Goal: Transaction & Acquisition: Purchase product/service

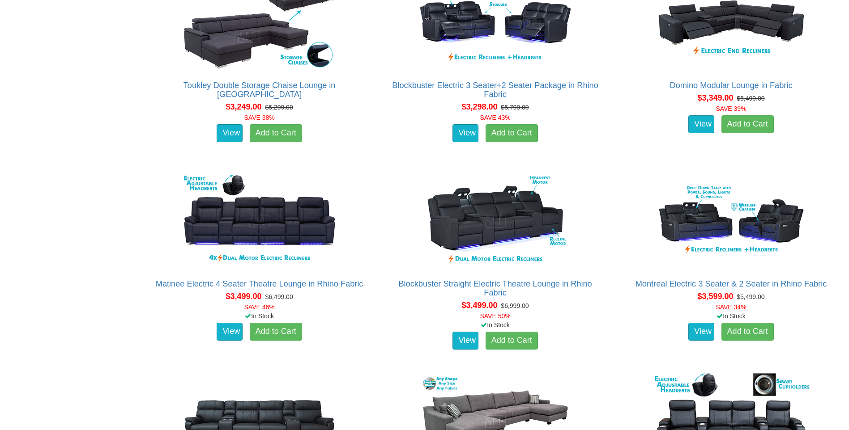
scroll to position [1655, 0]
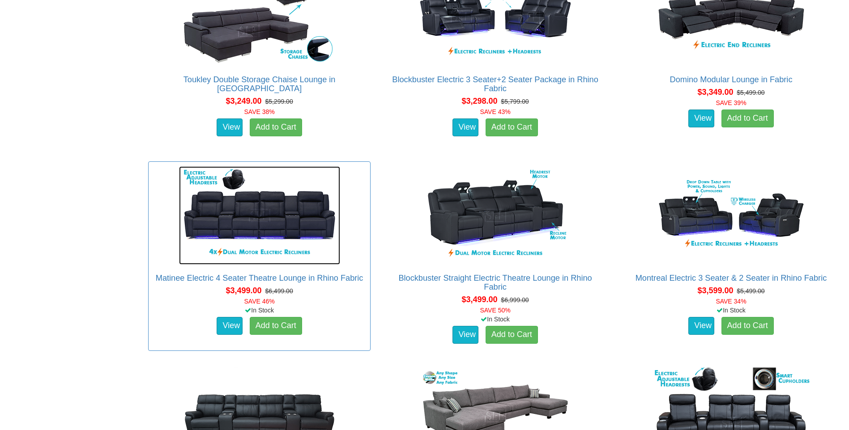
click at [261, 228] on img at bounding box center [259, 215] width 161 height 98
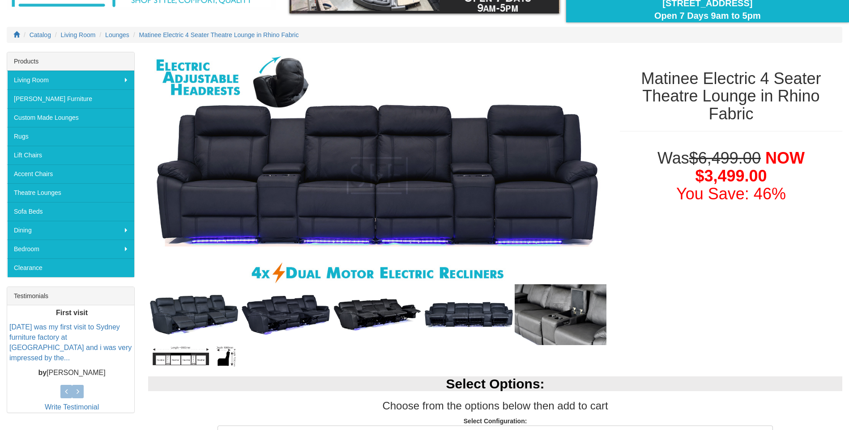
scroll to position [134, 0]
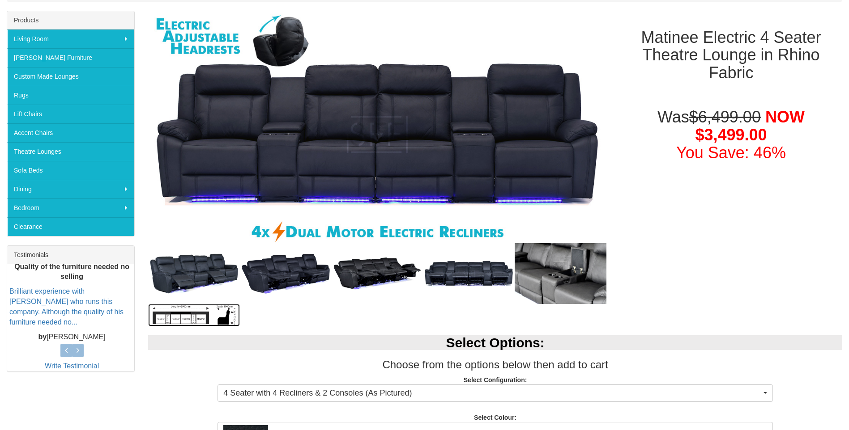
click at [174, 319] on img at bounding box center [194, 315] width 92 height 22
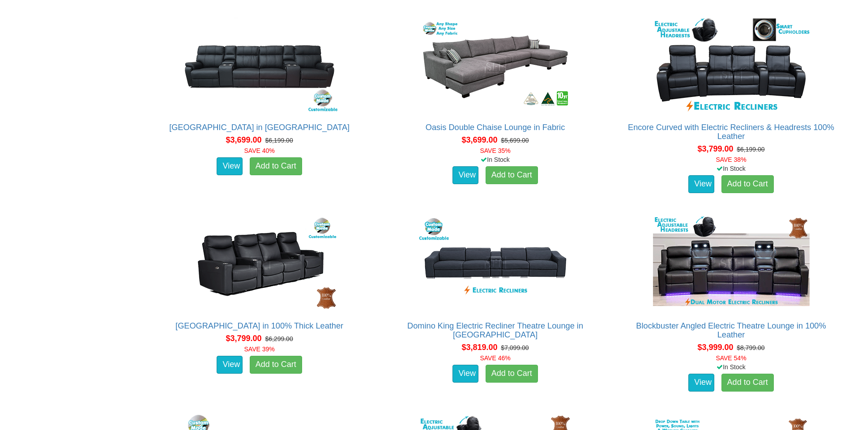
scroll to position [2013, 0]
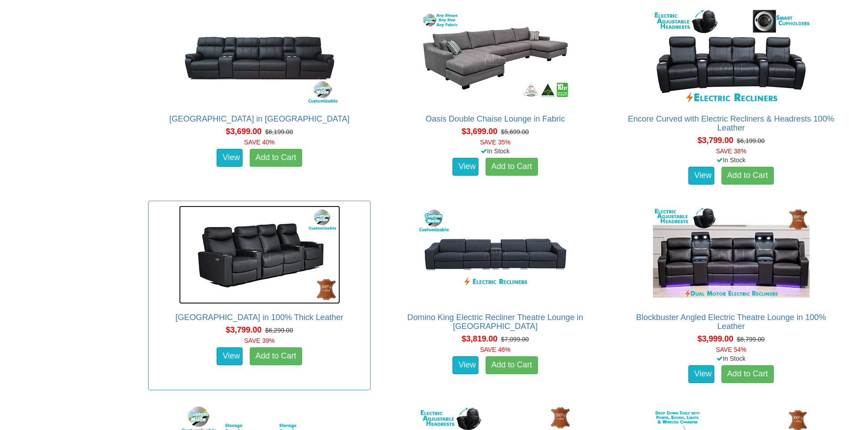
click at [251, 294] on img at bounding box center [259, 255] width 161 height 98
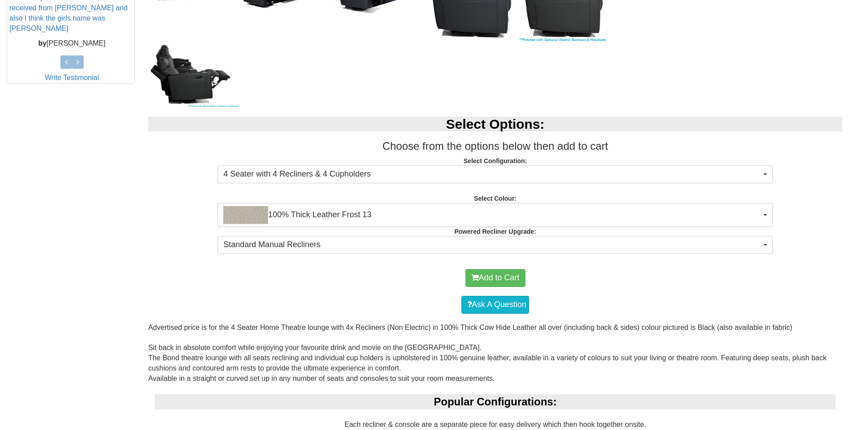
scroll to position [403, 0]
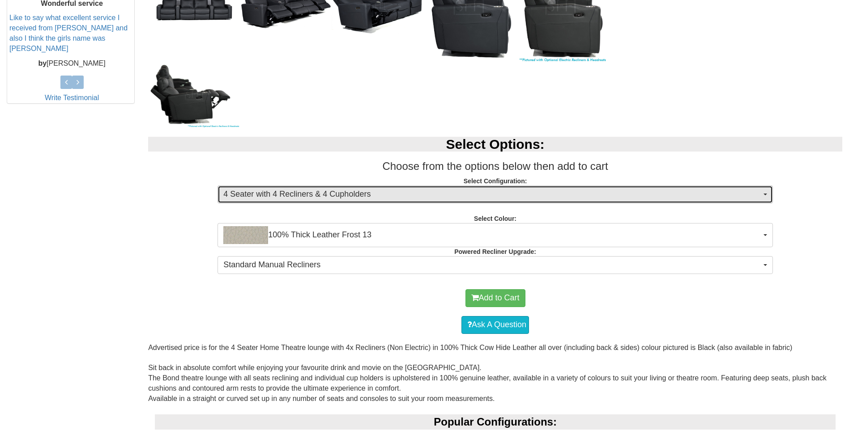
click at [453, 194] on span "4 Seater with 4 Recliners & 4 Cupholders" at bounding box center [492, 195] width 538 height 12
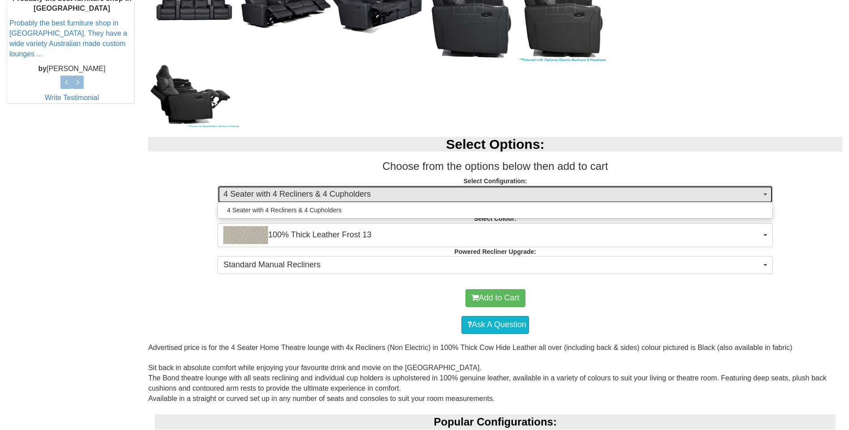
click at [453, 194] on span "4 Seater with 4 Recliners & 4 Cupholders" at bounding box center [492, 195] width 538 height 12
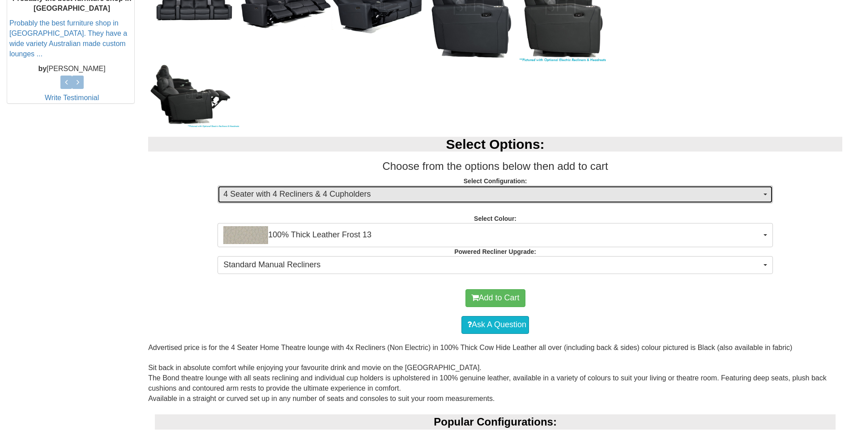
click at [450, 198] on span "4 Seater with 4 Recliners & 4 Cupholders" at bounding box center [492, 195] width 538 height 12
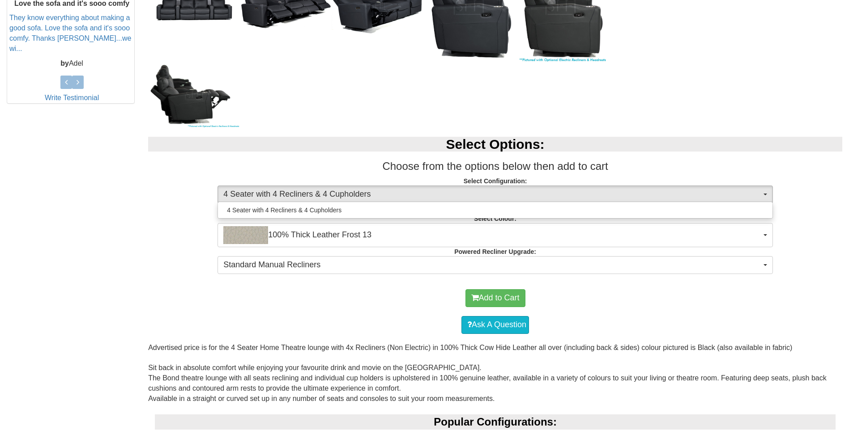
click at [328, 311] on div "Add to Cart" at bounding box center [495, 298] width 685 height 27
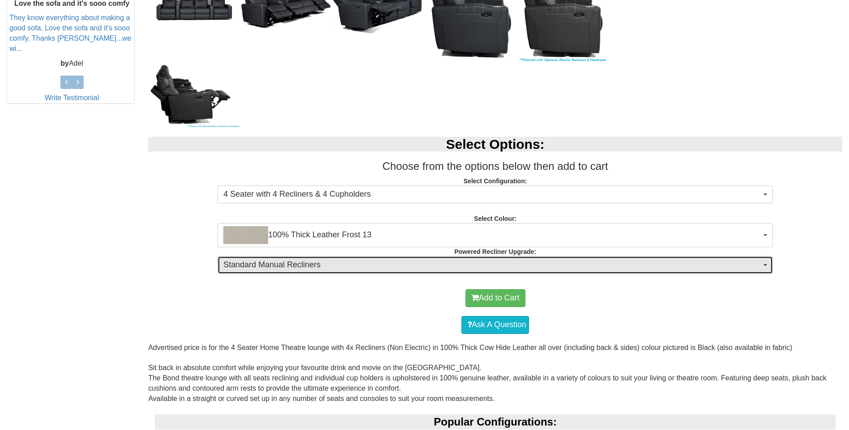
click at [328, 268] on span "Standard Manual Recliners" at bounding box center [492, 266] width 538 height 12
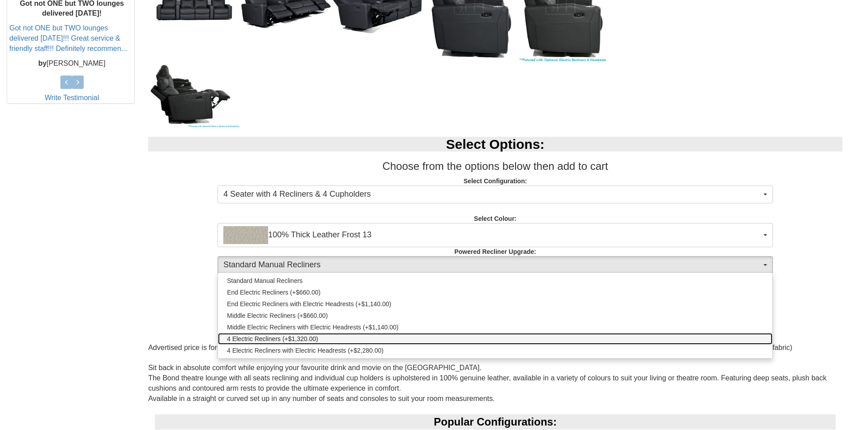
click at [324, 337] on link "4 Electric Recliners (+$1,320.00)" at bounding box center [495, 339] width 554 height 12
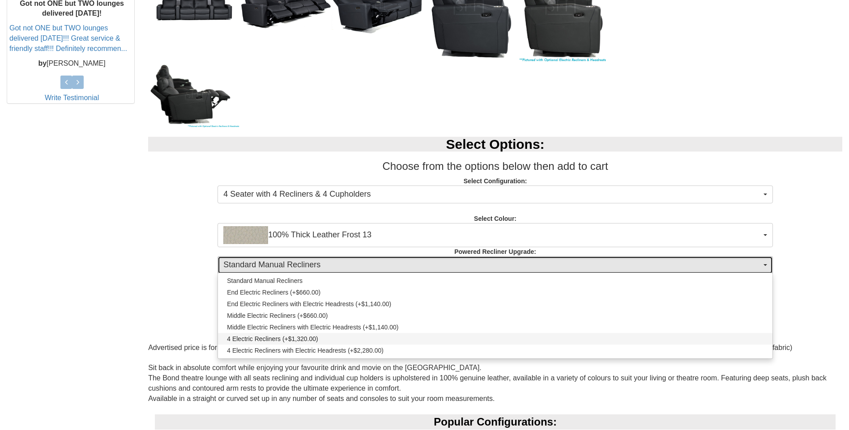
select select "1992"
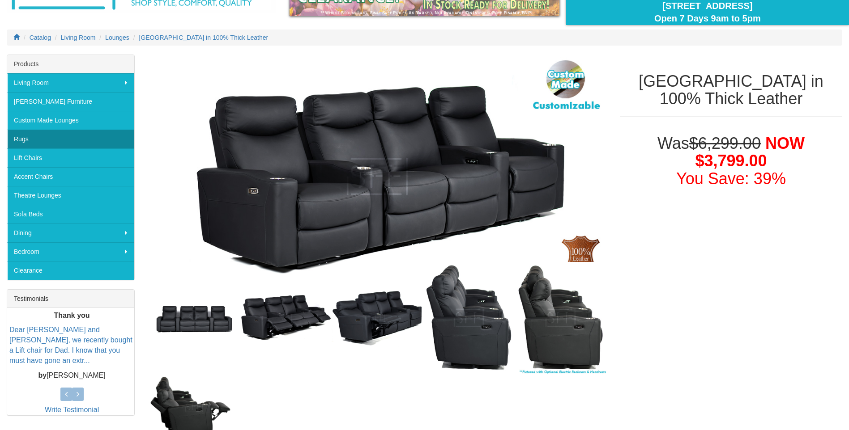
scroll to position [89, 0]
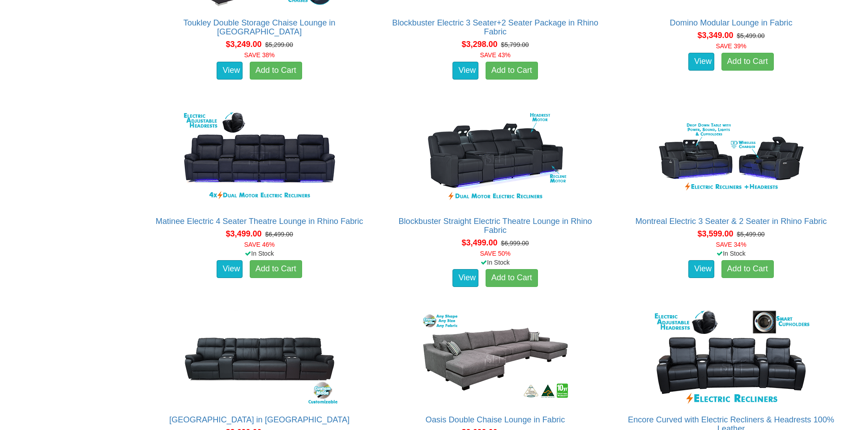
scroll to position [1700, 0]
